Goal: Information Seeking & Learning: Learn about a topic

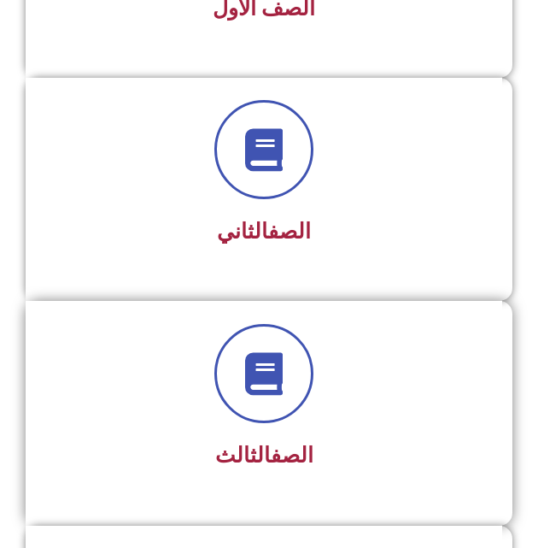
scroll to position [513, 0]
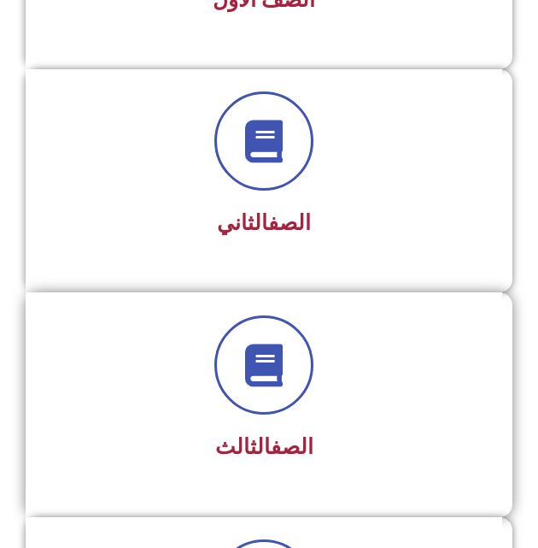
click at [267, 421] on div "الصف الثالث" at bounding box center [264, 391] width 431 height 153
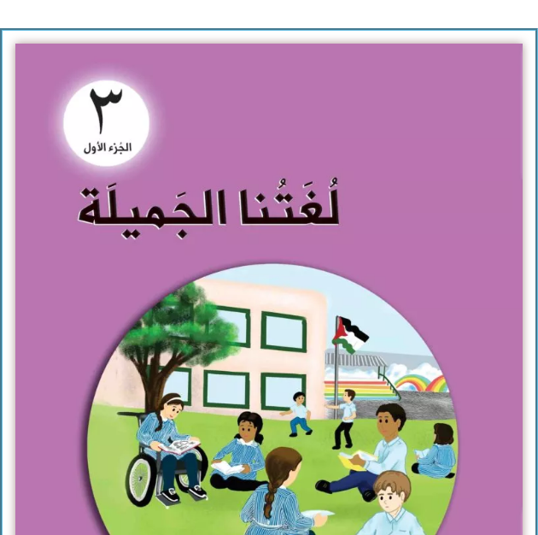
scroll to position [256, 0]
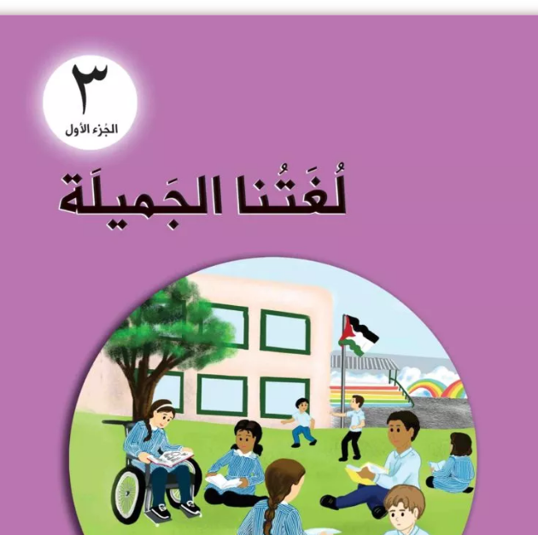
click at [270, 418] on img at bounding box center [269, 359] width 558 height 688
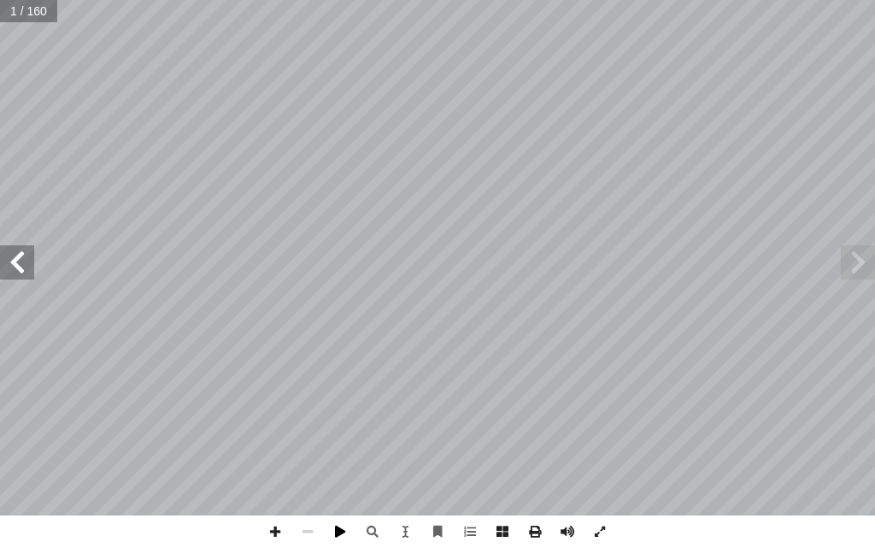
click at [331, 530] on span at bounding box center [340, 531] width 32 height 32
click at [277, 540] on span at bounding box center [275, 531] width 32 height 32
click at [277, 532] on span at bounding box center [275, 531] width 32 height 32
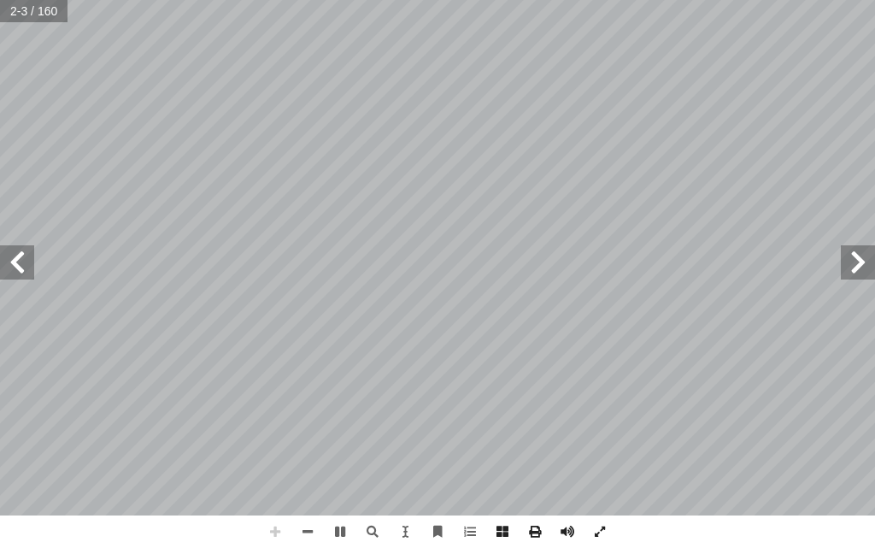
click at [277, 529] on span at bounding box center [275, 531] width 32 height 32
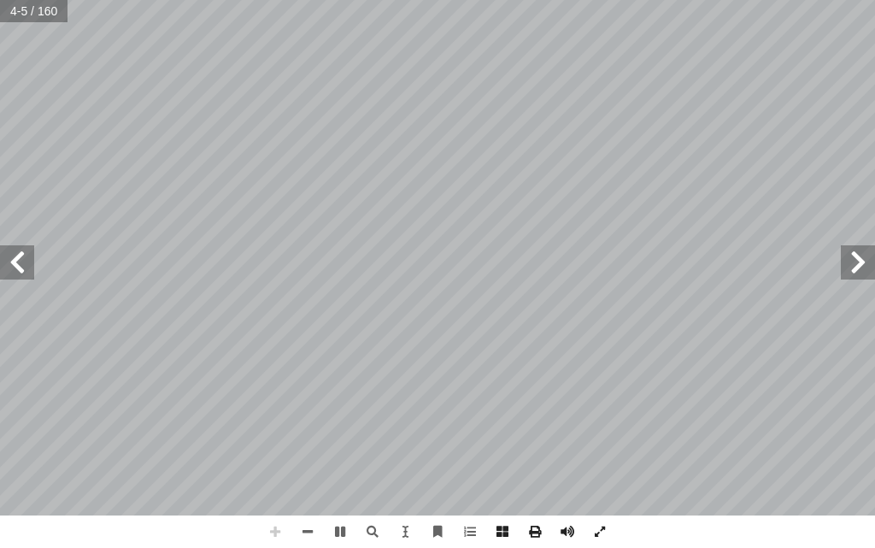
click at [277, 529] on span at bounding box center [275, 531] width 32 height 32
click at [26, 264] on span at bounding box center [17, 262] width 34 height 34
click at [376, 527] on span at bounding box center [372, 531] width 32 height 32
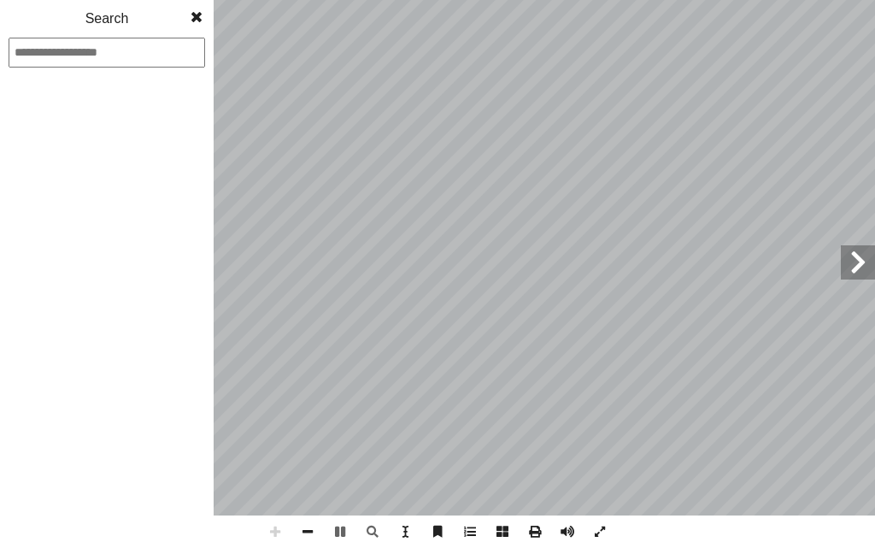
click at [74, 47] on input at bounding box center [107, 53] width 196 height 30
click at [202, 17] on span at bounding box center [196, 17] width 31 height 34
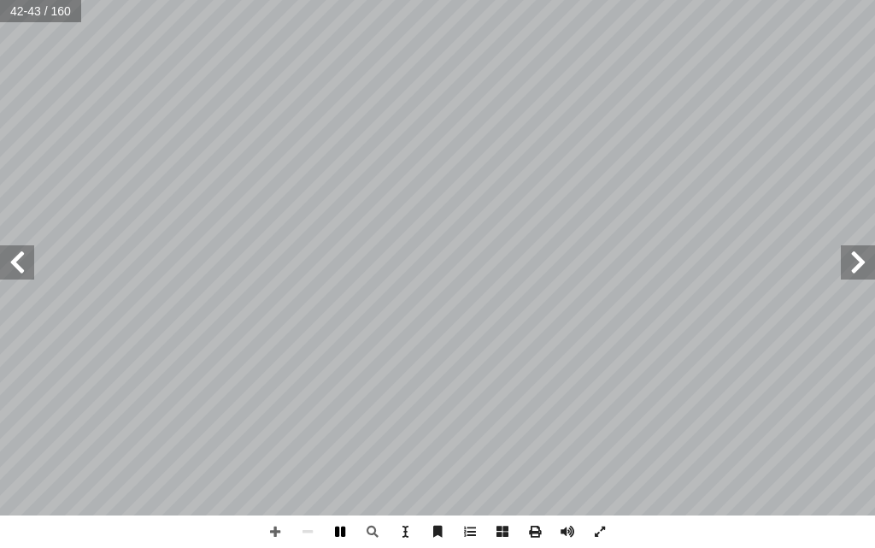
click at [337, 529] on span at bounding box center [340, 531] width 32 height 32
click at [550, 266] on span at bounding box center [858, 262] width 34 height 34
click at [277, 534] on span at bounding box center [275, 531] width 32 height 32
click at [280, 530] on span at bounding box center [275, 531] width 32 height 32
